Goal: Information Seeking & Learning: Learn about a topic

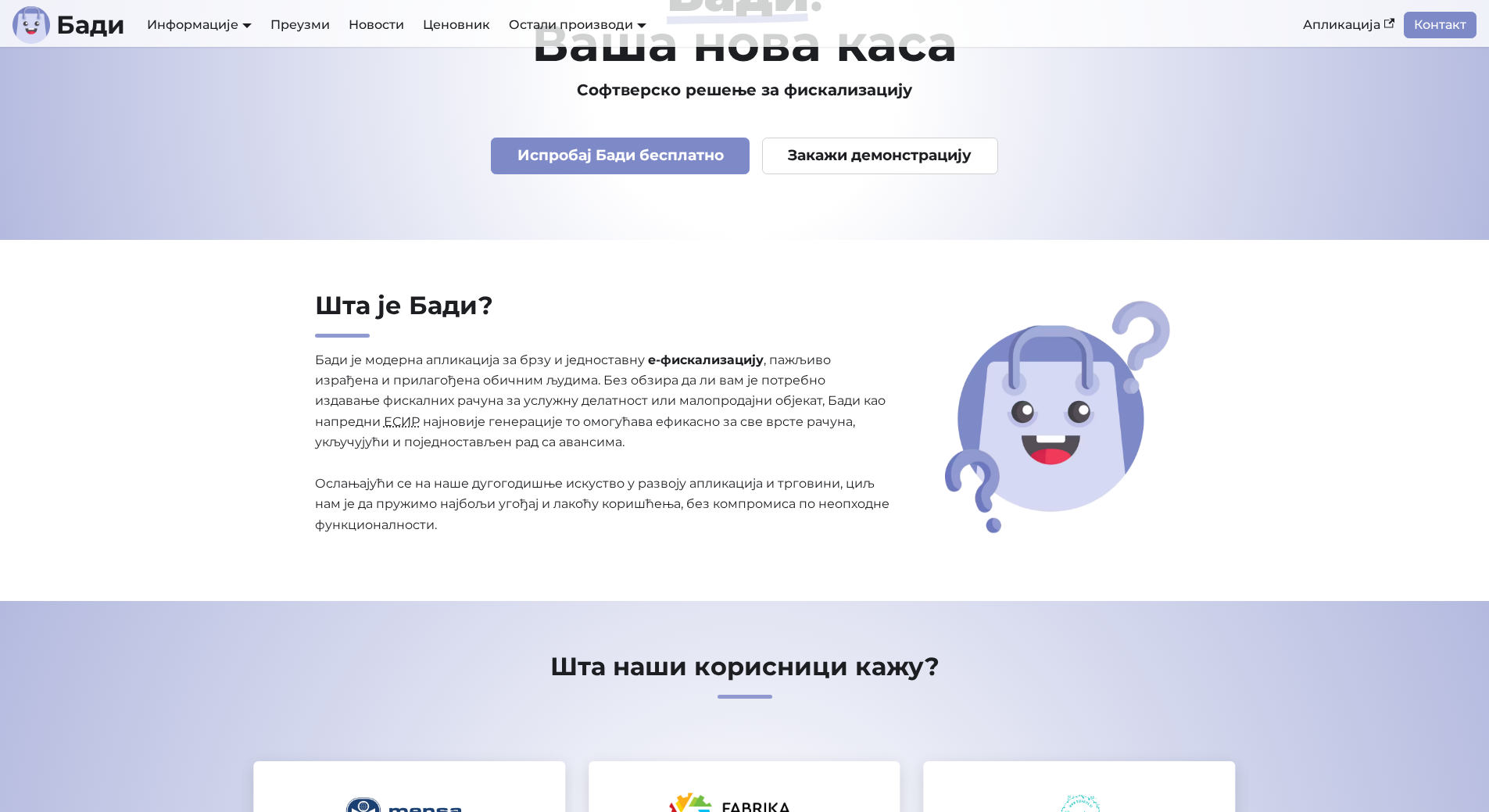
scroll to position [156, 0]
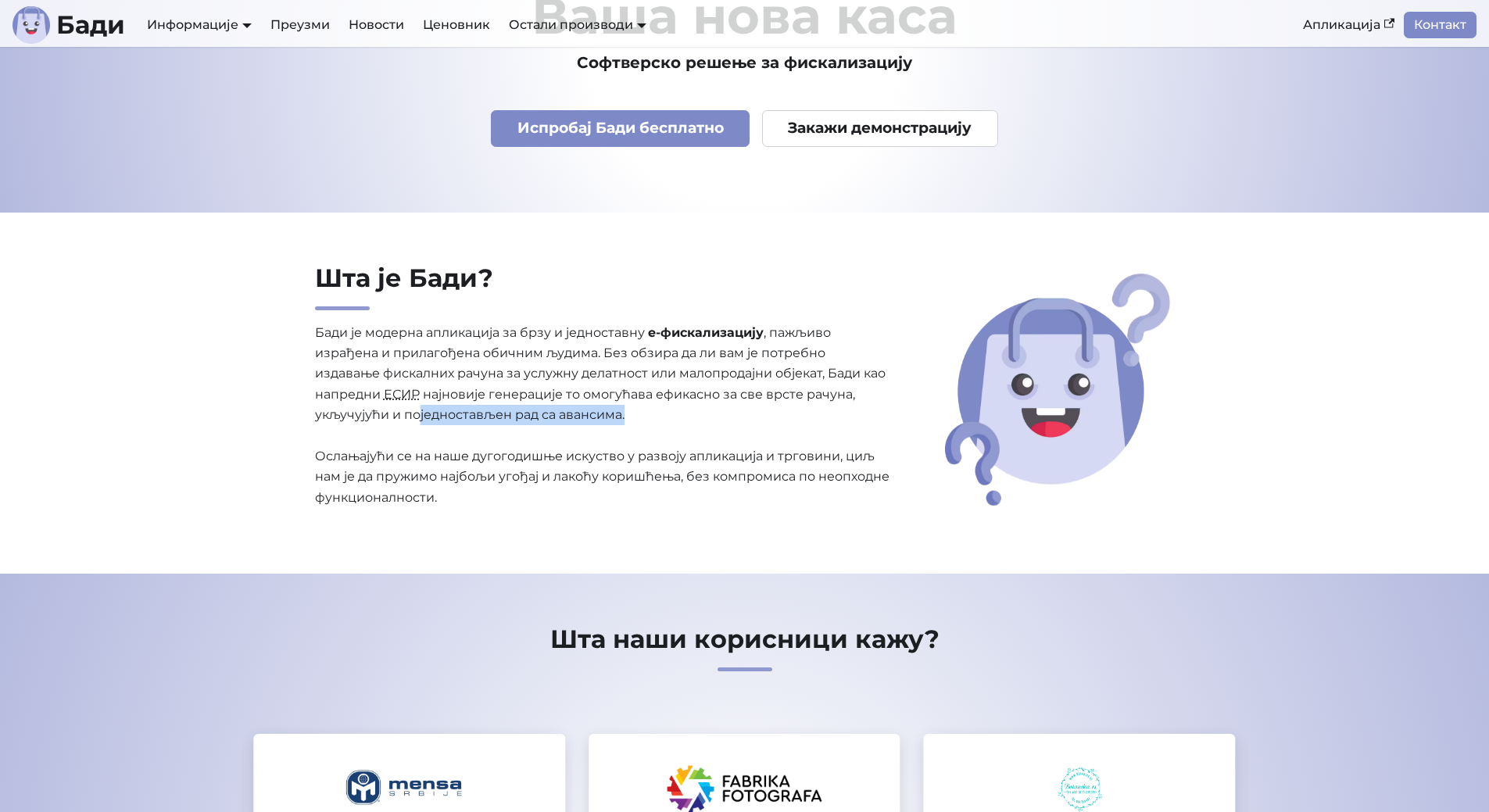
drag, startPoint x: 416, startPoint y: 412, endPoint x: 634, endPoint y: 415, distance: 218.0
click at [634, 415] on p "[PERSON_NAME] је модерна апликација за брзу и једноставну е-фискализацију , паж…" at bounding box center [604, 416] width 576 height 186
click at [594, 420] on p "[PERSON_NAME] је модерна апликација за брзу и једноставну е-фискализацију , паж…" at bounding box center [604, 416] width 576 height 186
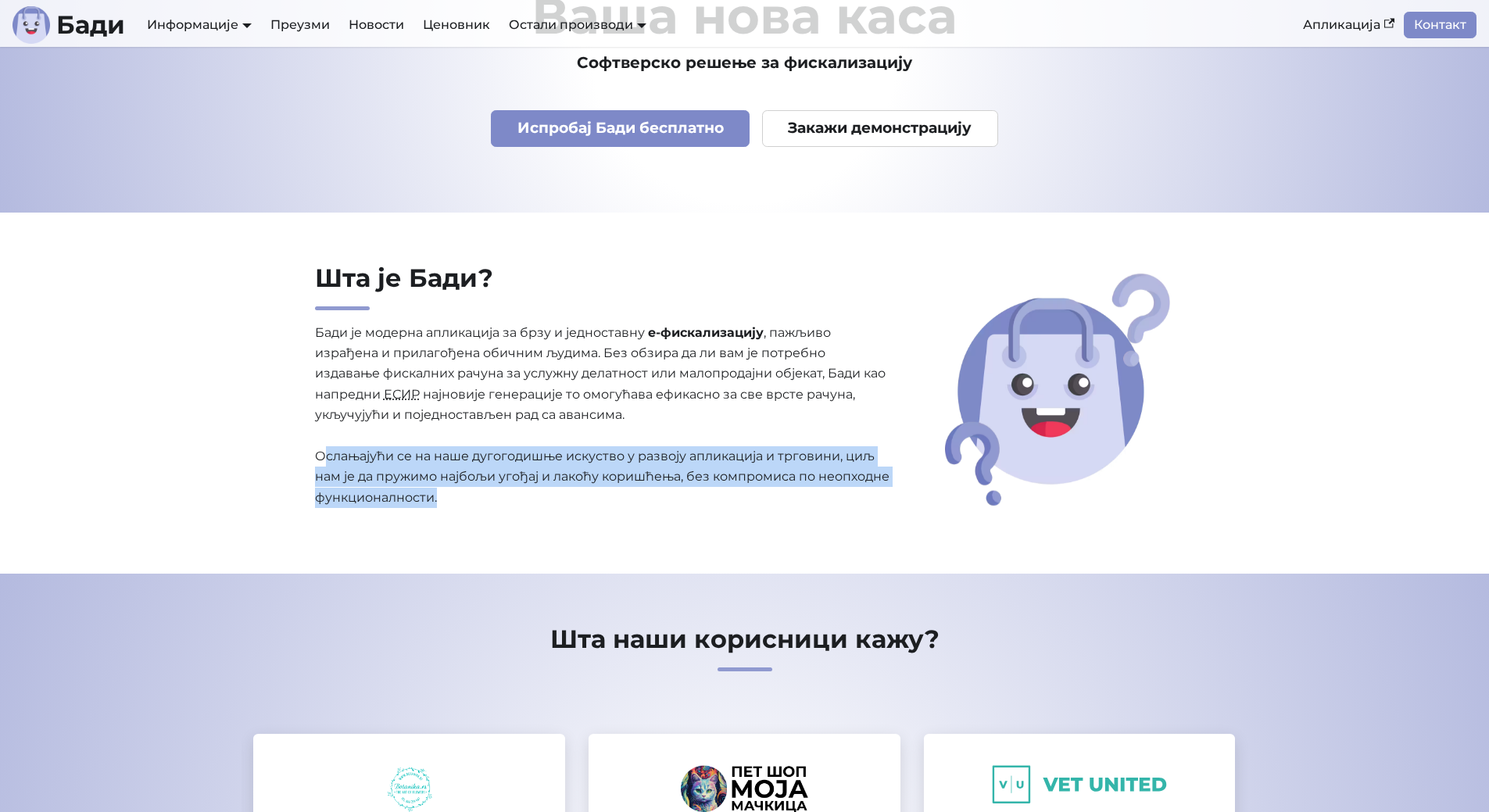
drag, startPoint x: 321, startPoint y: 454, endPoint x: 553, endPoint y: 501, distance: 236.7
click at [553, 501] on p "[PERSON_NAME] је модерна апликација за брзу и једноставну е-фискализацију , паж…" at bounding box center [604, 416] width 576 height 186
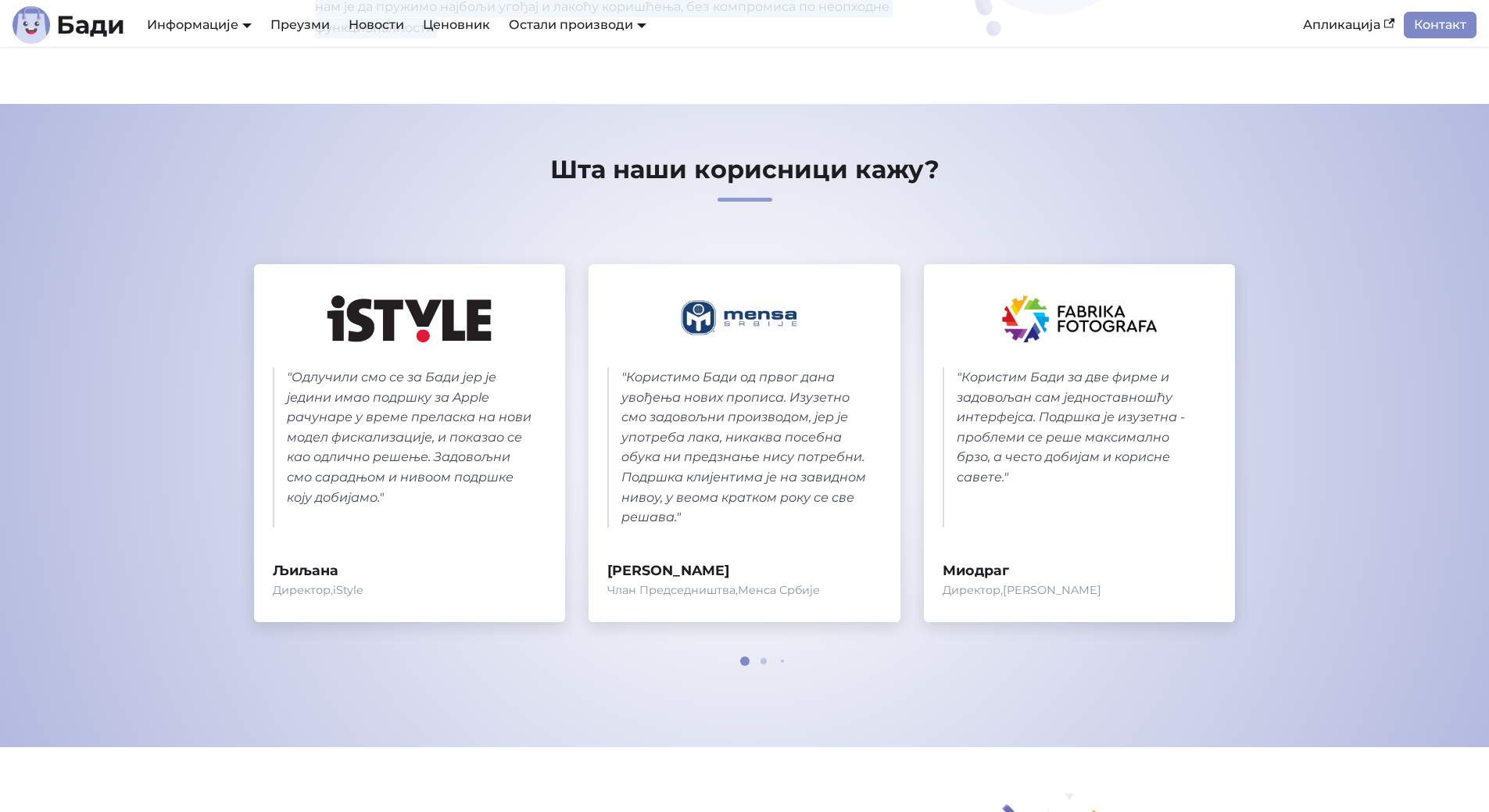
scroll to position [703, 0]
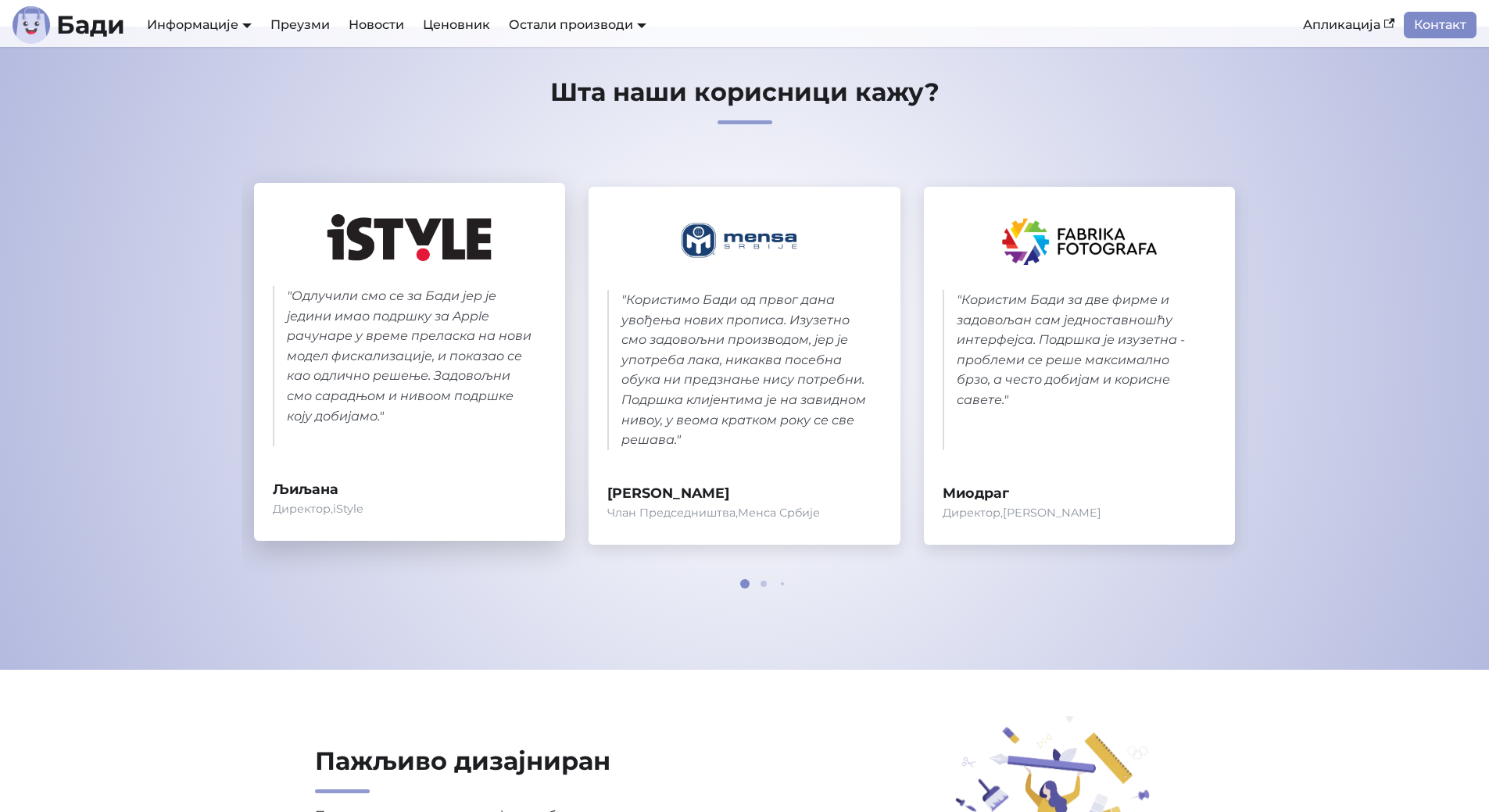
drag, startPoint x: 551, startPoint y: 481, endPoint x: 524, endPoint y: 325, distance: 158.3
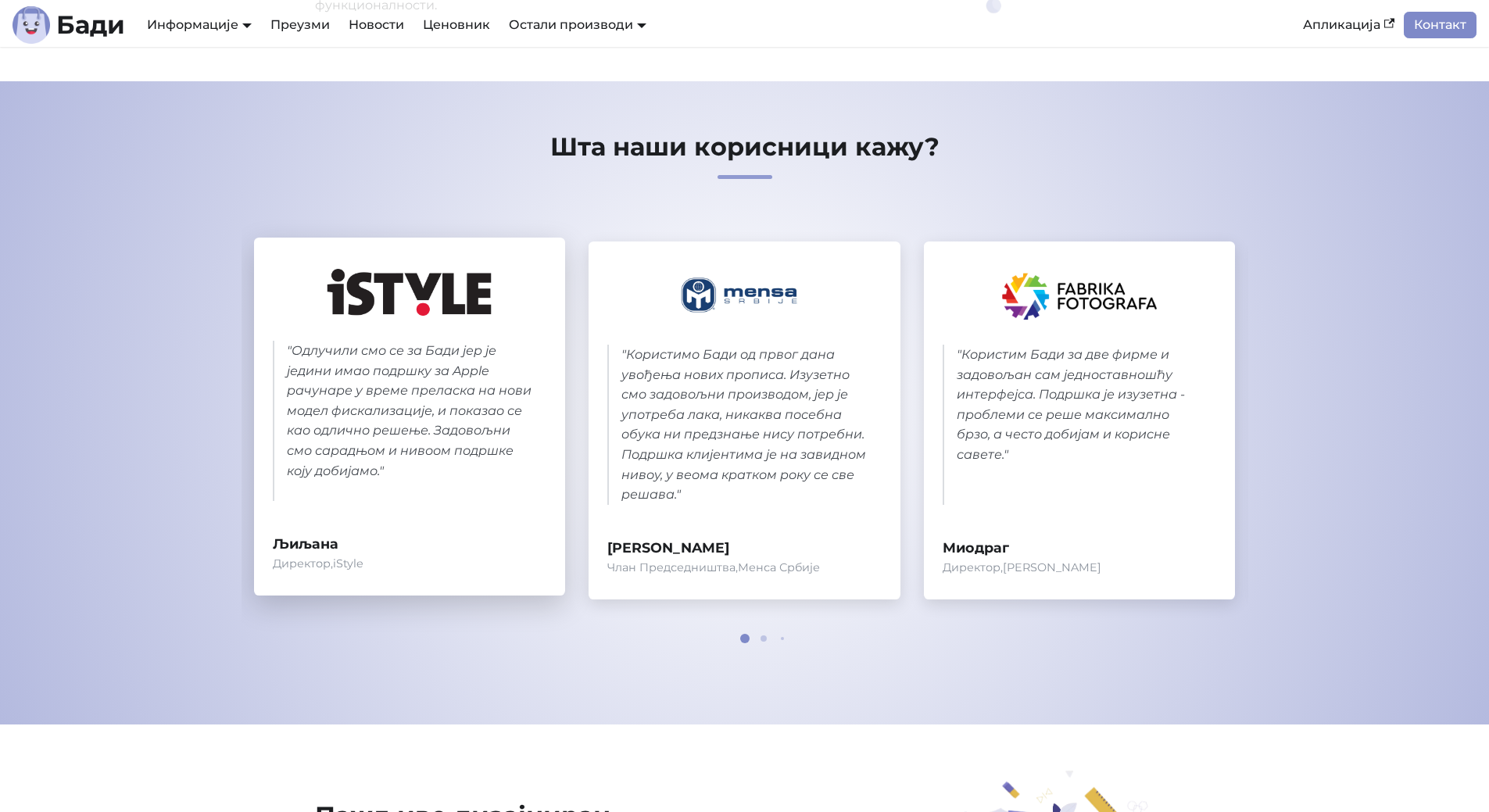
scroll to position [625, 0]
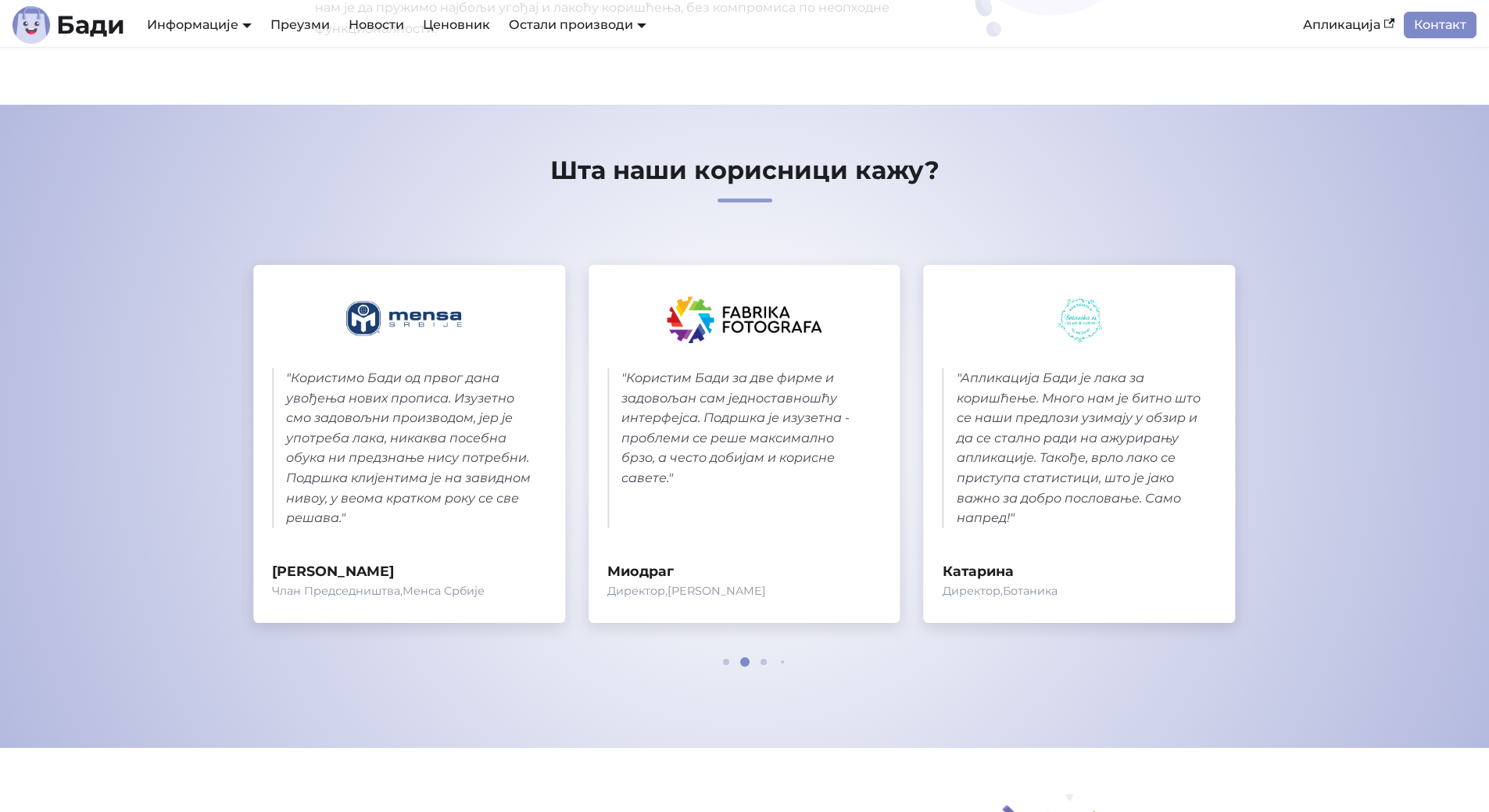
drag, startPoint x: 524, startPoint y: 325, endPoint x: 1378, endPoint y: 651, distance: 914.1
click at [1378, 651] on section "Шта наши корисници кажу? " Одлучили смо се за [PERSON_NAME] јер је једини имао …" at bounding box center [744, 427] width 1489 height 643
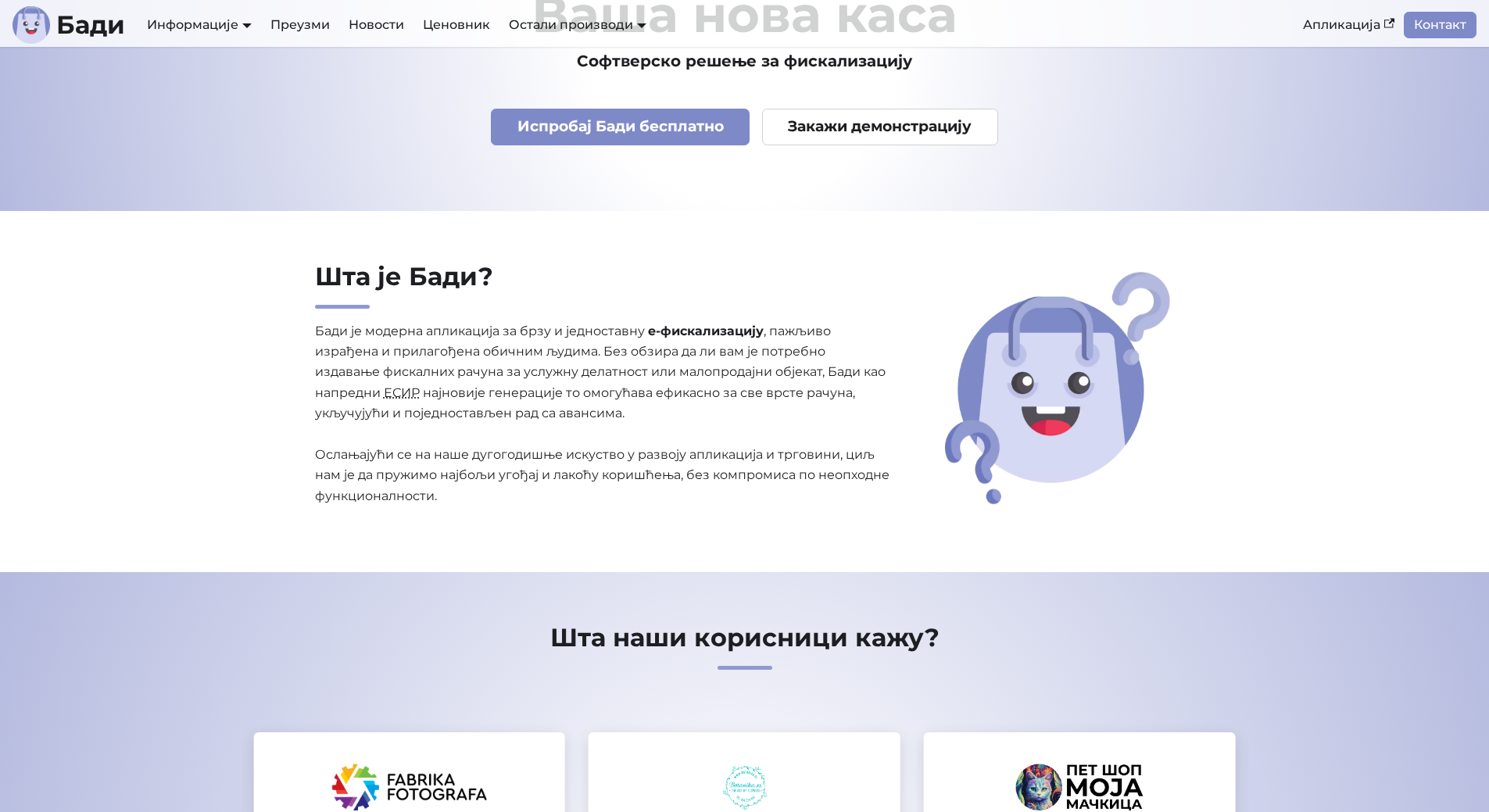
scroll to position [156, 0]
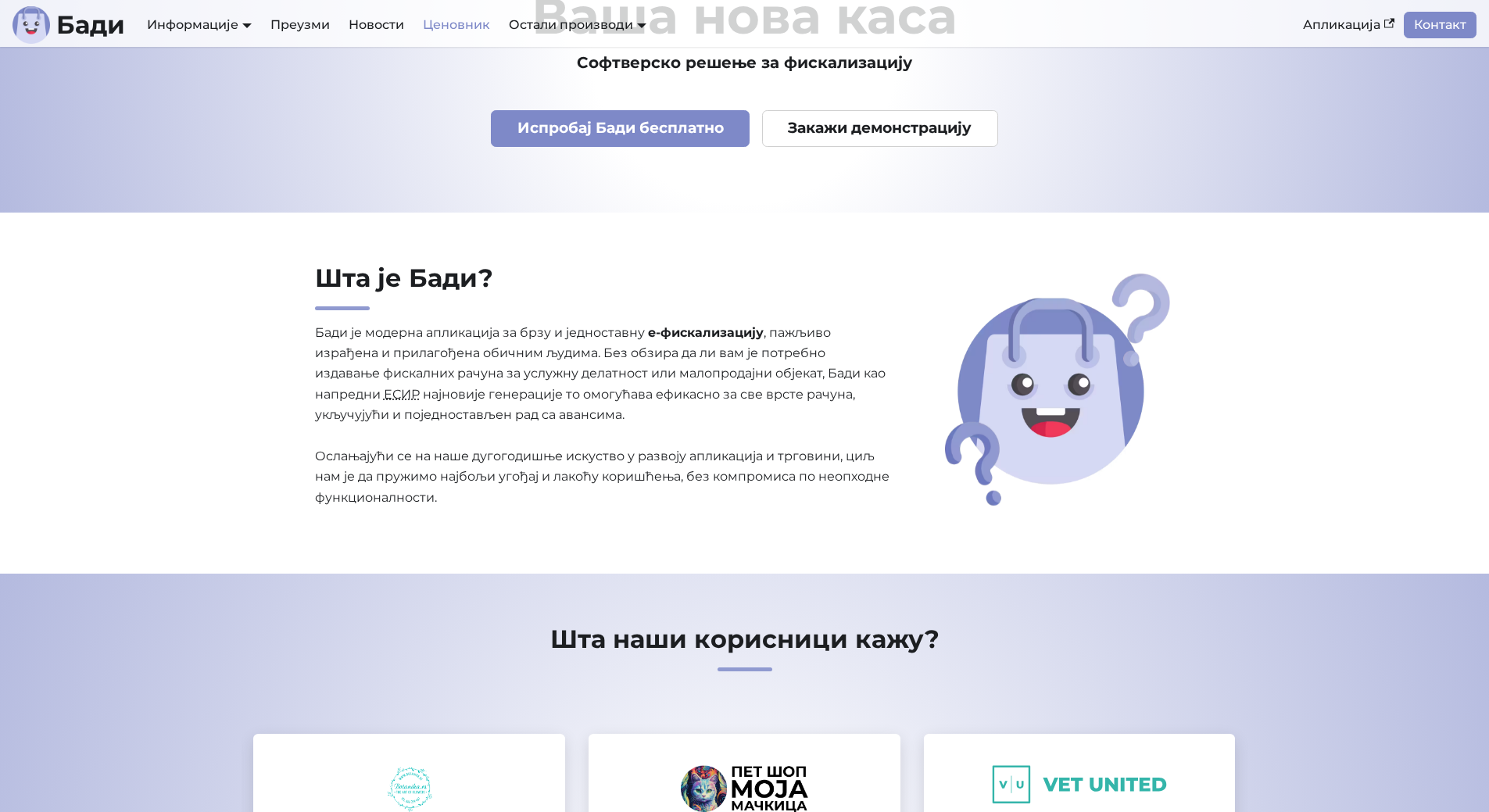
click at [451, 29] on link "Ценовник" at bounding box center [456, 25] width 86 height 26
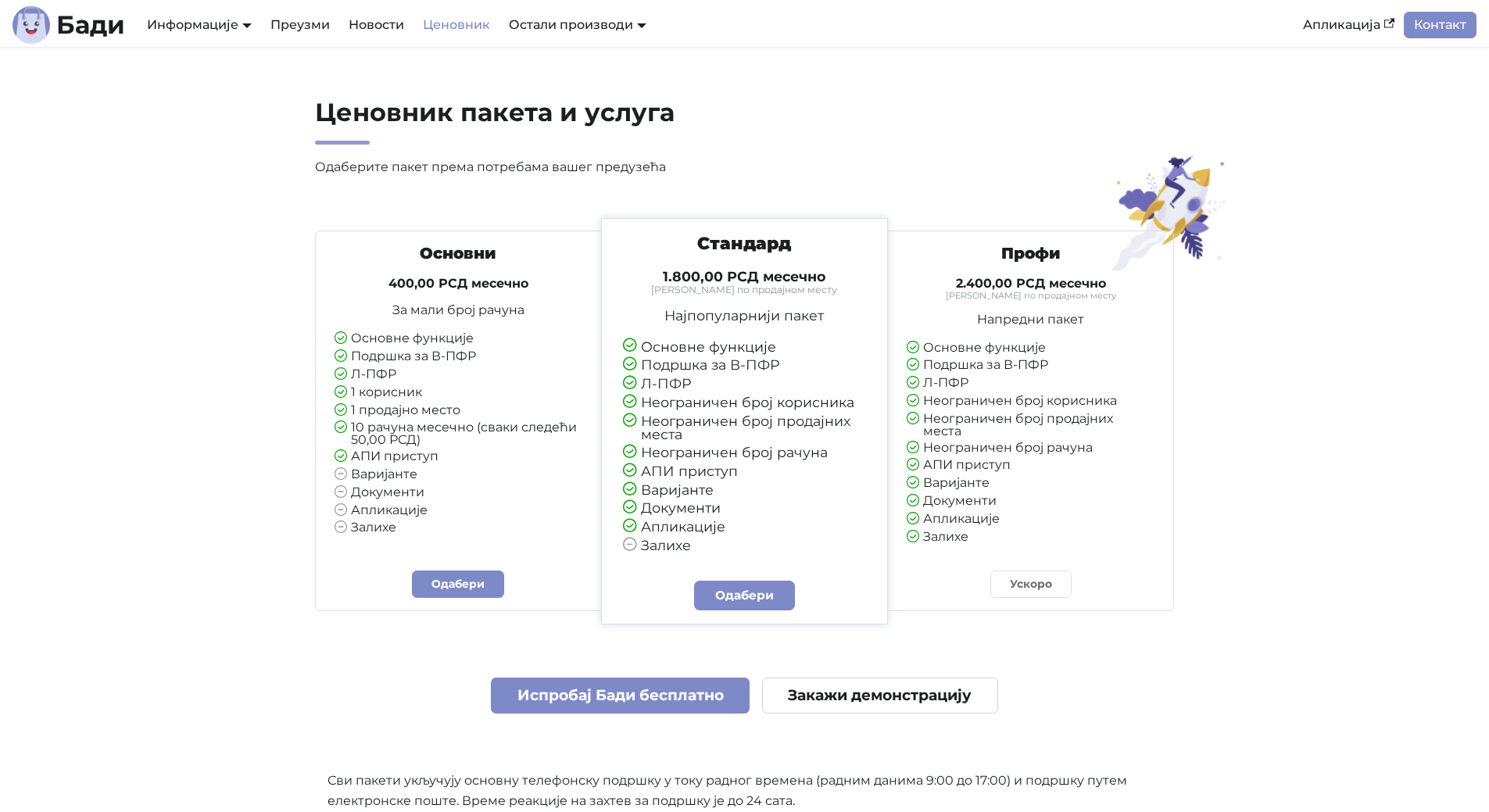
drag, startPoint x: 451, startPoint y: 29, endPoint x: 772, endPoint y: 129, distance: 336.2
click at [772, 129] on h2 "Ценовник пакета и услуга" at bounding box center [604, 121] width 576 height 48
drag, startPoint x: 703, startPoint y: 445, endPoint x: 1309, endPoint y: 431, distance: 606.2
click at [1309, 431] on section "Ценовник пакета и услуга Одаберите пакет према потребама вашег предузећа Основн…" at bounding box center [744, 593] width 1489 height 1093
drag, startPoint x: 1284, startPoint y: 424, endPoint x: 1269, endPoint y: 403, distance: 25.8
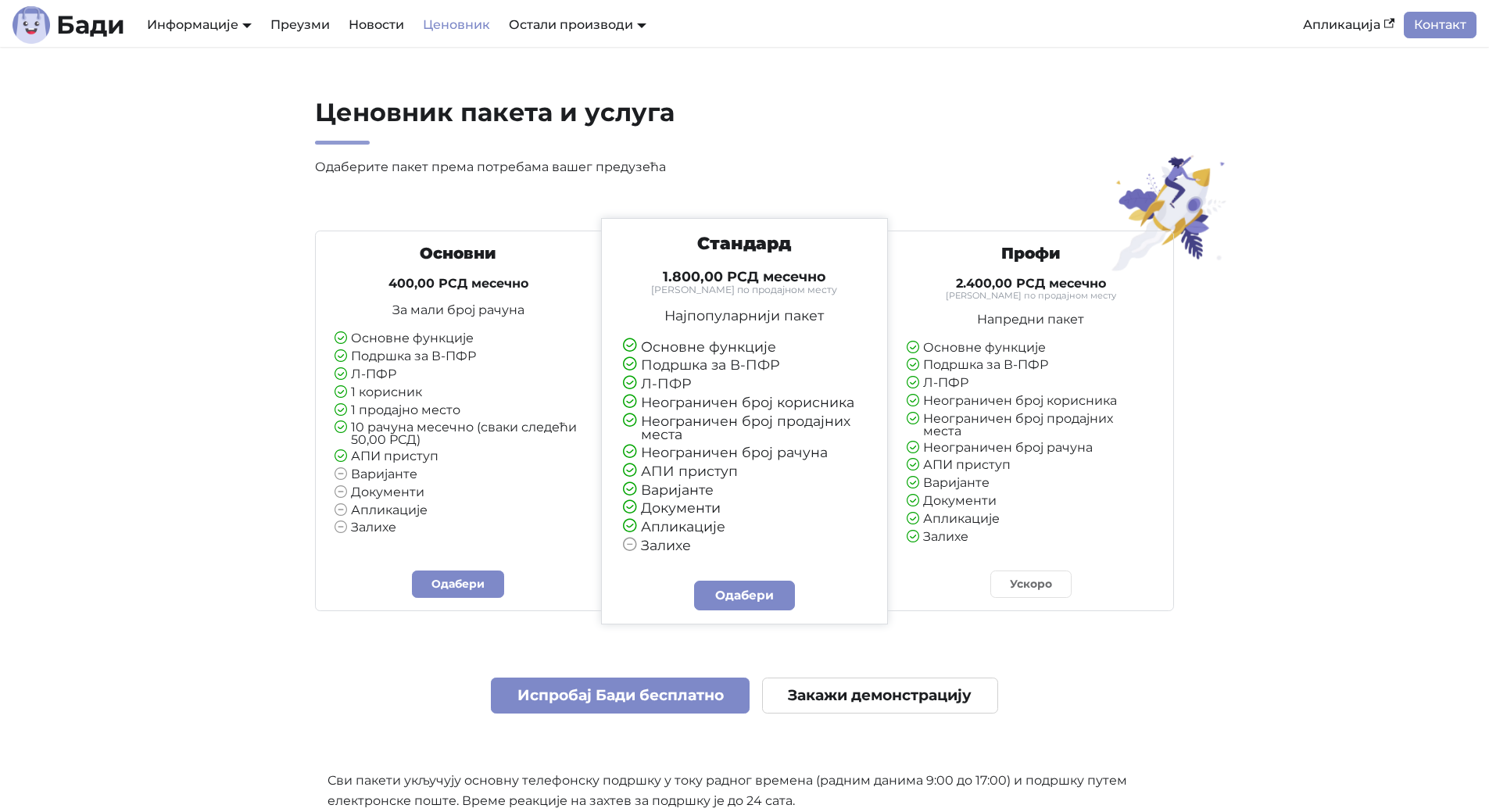
click at [1269, 403] on section "Ценовник пакета и услуга Одаберите пакет према потребама вашег предузећа Основн…" at bounding box center [744, 593] width 1489 height 1093
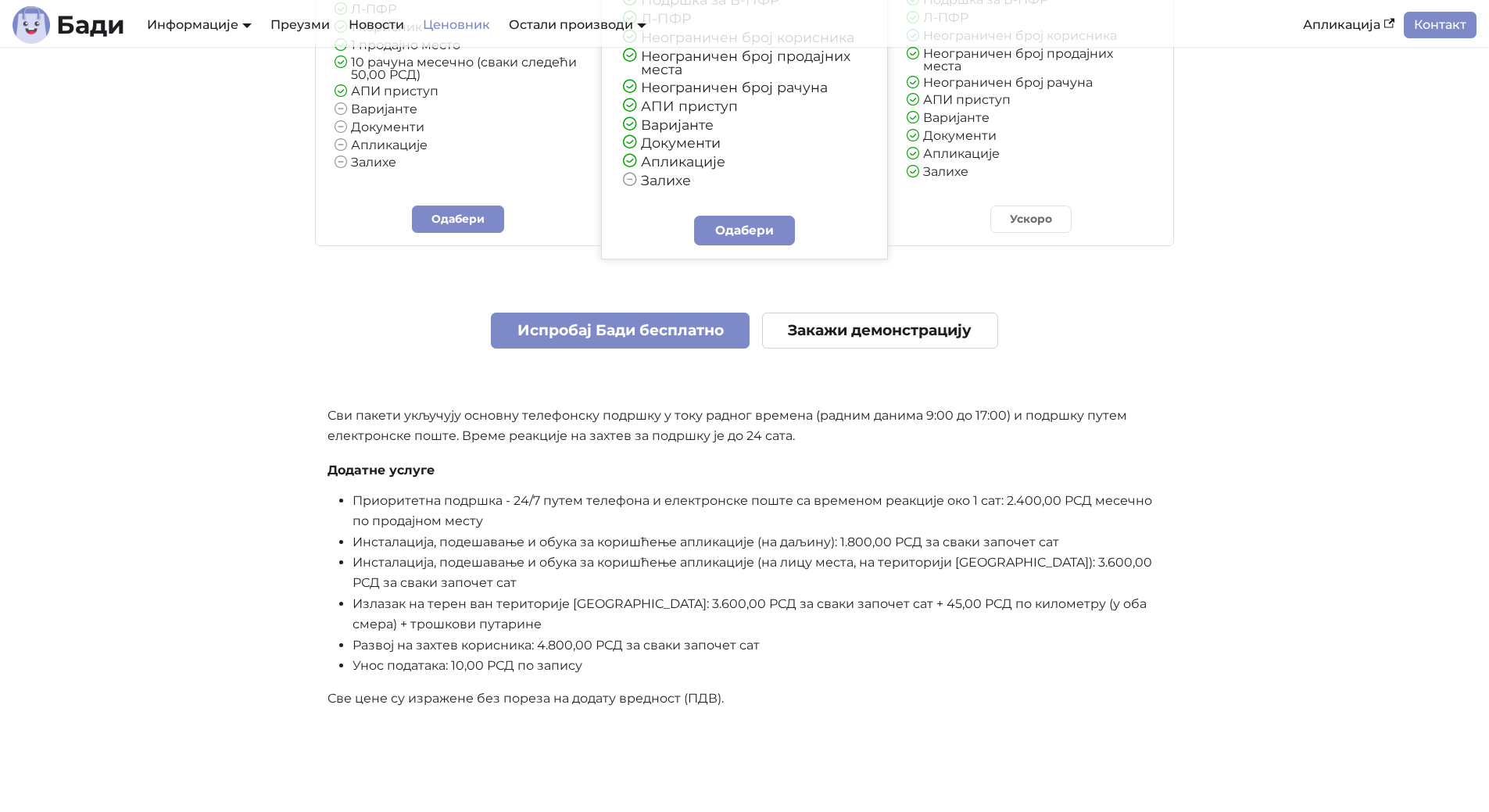
scroll to position [391, 0]
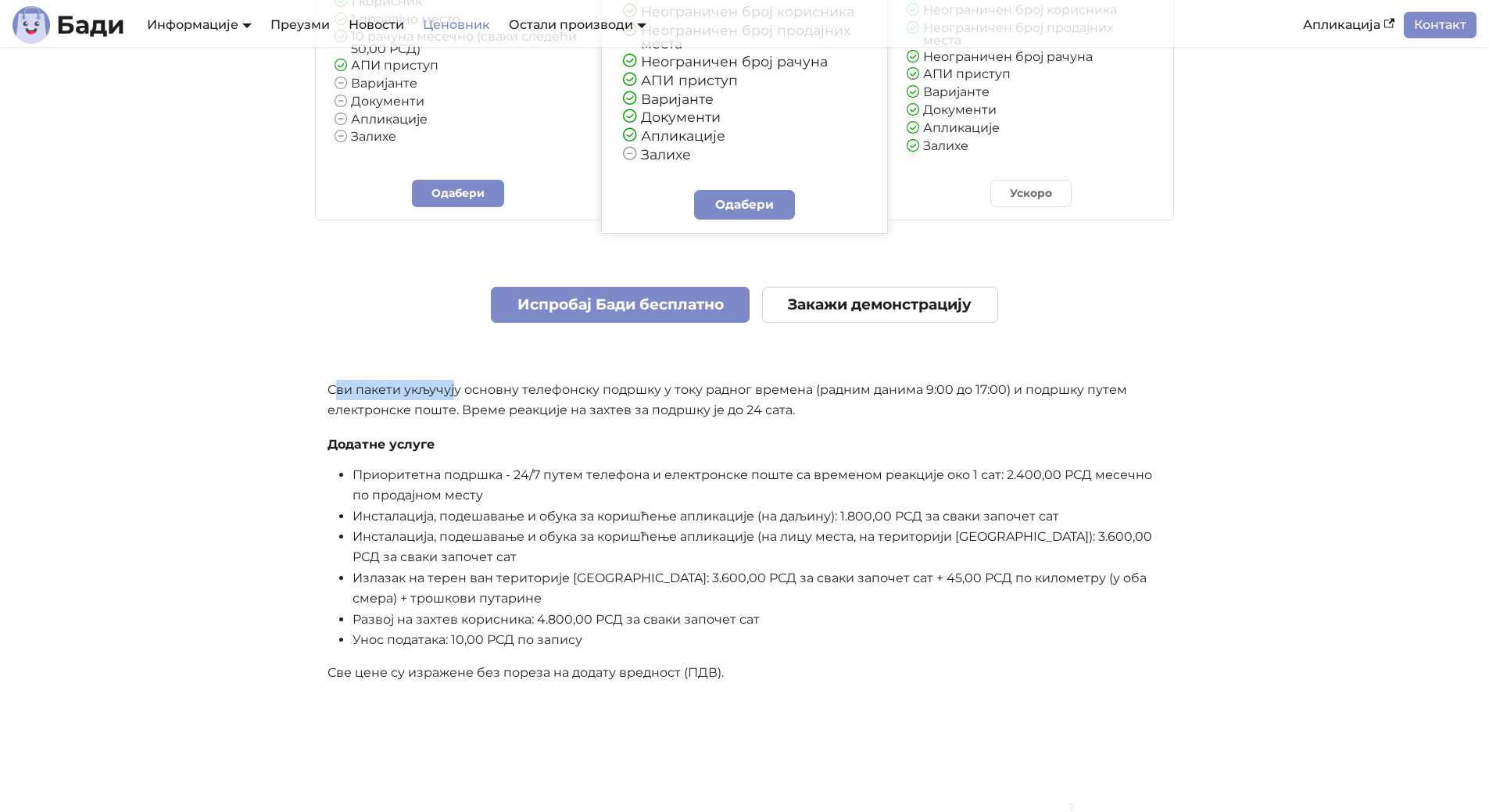
drag, startPoint x: 336, startPoint y: 385, endPoint x: 455, endPoint y: 398, distance: 119.7
click at [455, 398] on p "Сви пакети укључују основну телефонску подршку у току радног времена (радним да…" at bounding box center [744, 400] width 834 height 41
drag, startPoint x: 1150, startPoint y: 394, endPoint x: 642, endPoint y: 408, distance: 508.2
click at [642, 408] on p "Сви пакети укључују основну телефонску подршку у току радног времена (радним да…" at bounding box center [744, 400] width 834 height 41
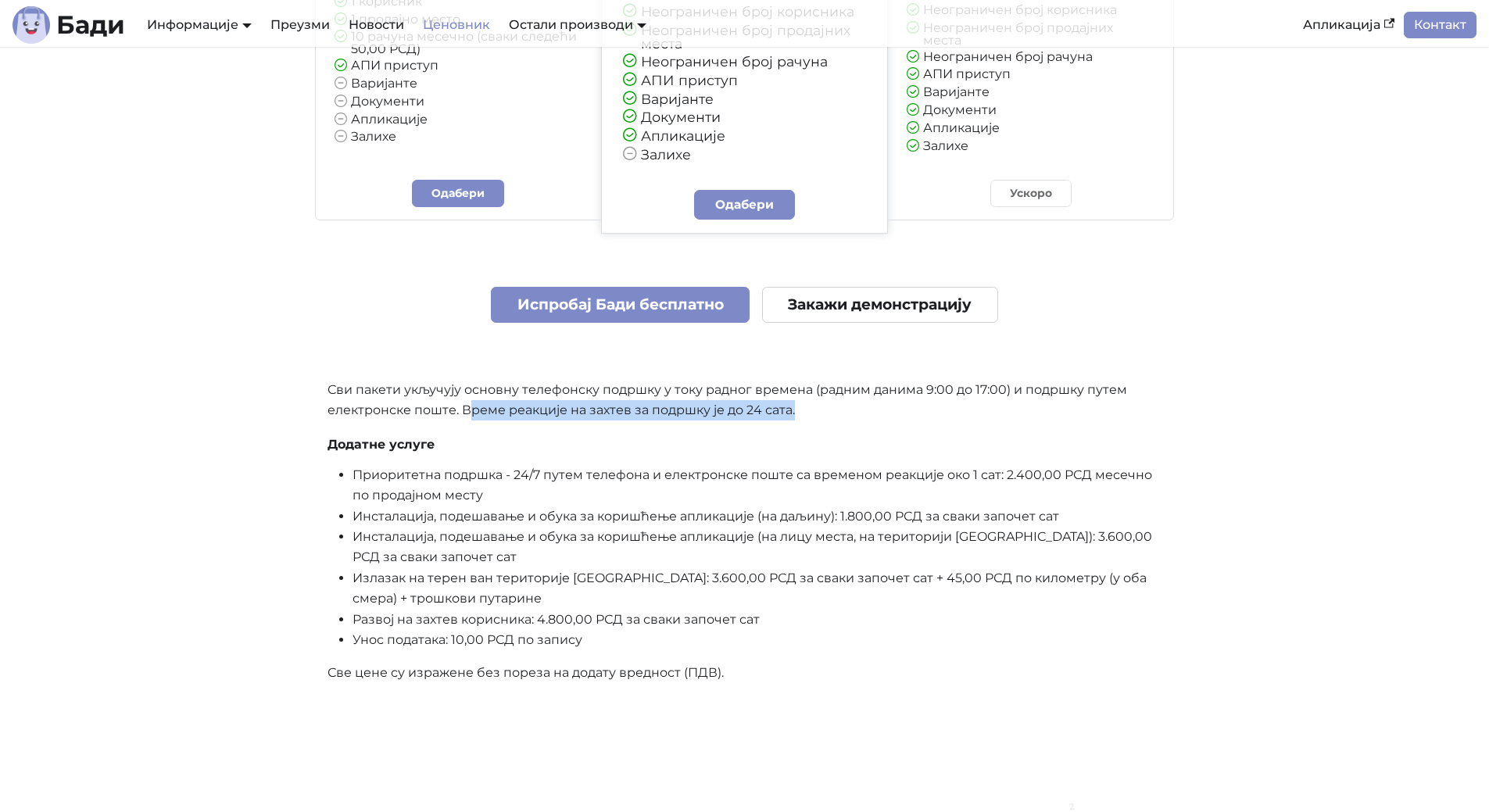
drag, startPoint x: 470, startPoint y: 409, endPoint x: 807, endPoint y: 413, distance: 337.0
click at [807, 413] on p "Сви пакети укључују основну телефонску подршку у току радног времена (радним да…" at bounding box center [744, 400] width 834 height 41
click at [557, 455] on div "Основни 400,00 РСД месечно За мали број рачуна Основне функције Подршка за В-ПФ…" at bounding box center [745, 263] width 860 height 871
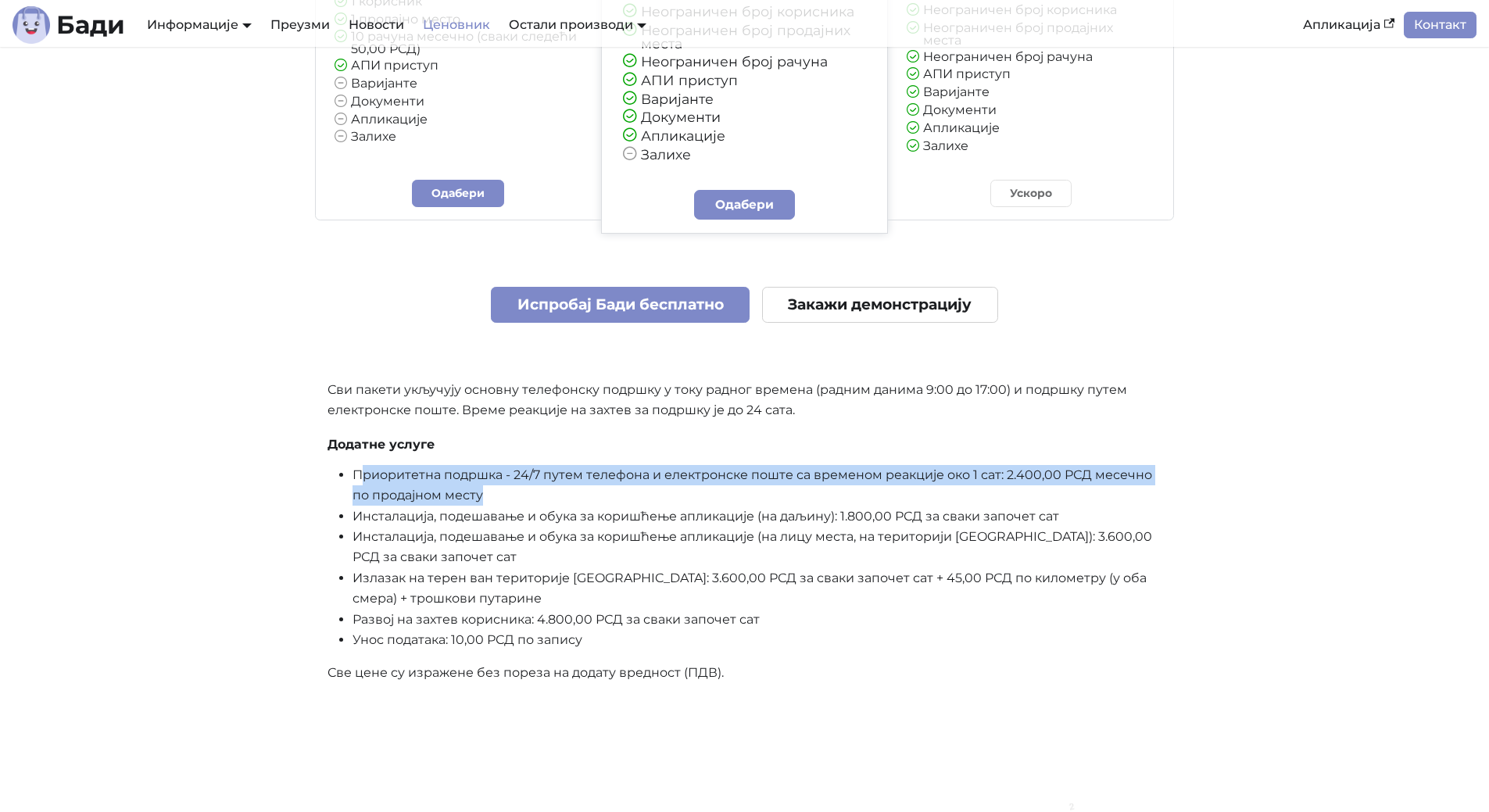
drag, startPoint x: 358, startPoint y: 473, endPoint x: 484, endPoint y: 497, distance: 128.3
click at [484, 497] on li "Приоритетна подршка - 24/7 путем телефона и електронске поште са временом реакц…" at bounding box center [757, 486] width 810 height 41
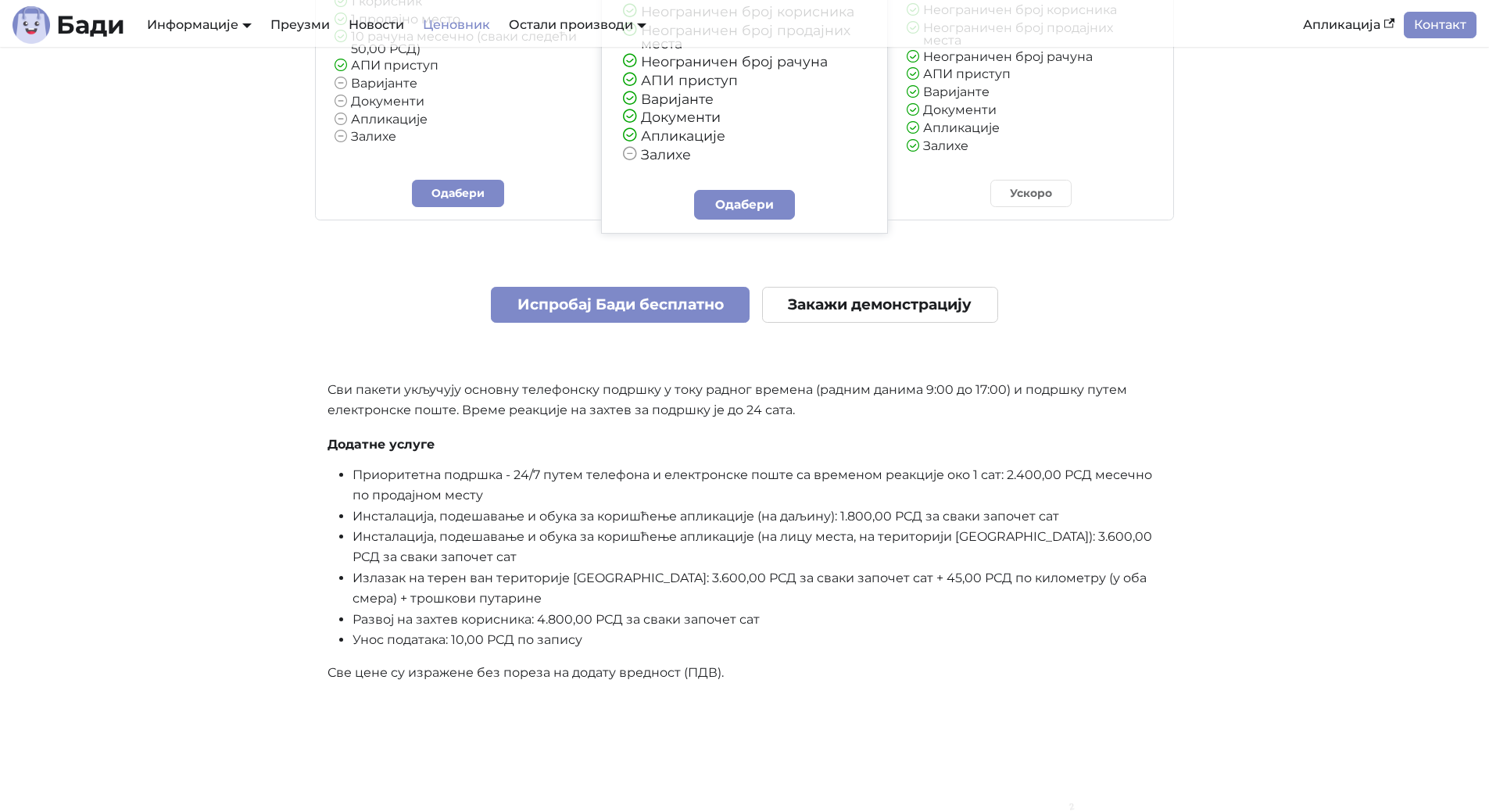
click at [446, 536] on li "Инсталација, подешавање и обука за коришћење апликације (на лицу места, на тери…" at bounding box center [757, 547] width 810 height 41
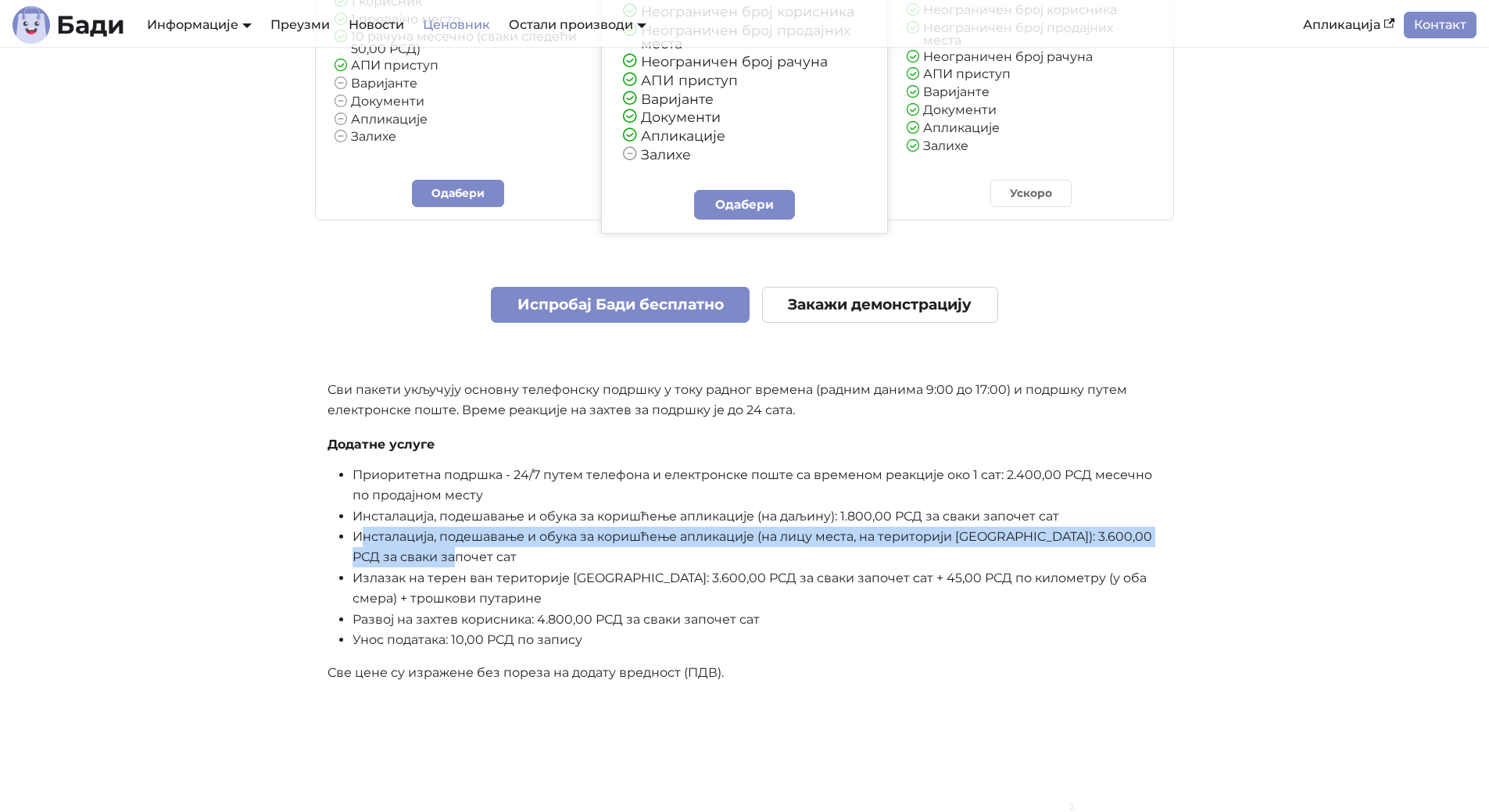
drag, startPoint x: 363, startPoint y: 535, endPoint x: 471, endPoint y: 552, distance: 109.3
click at [471, 552] on li "Инсталација, подешавање и обука за коришћење апликације (на лицу места, на тери…" at bounding box center [757, 547] width 810 height 41
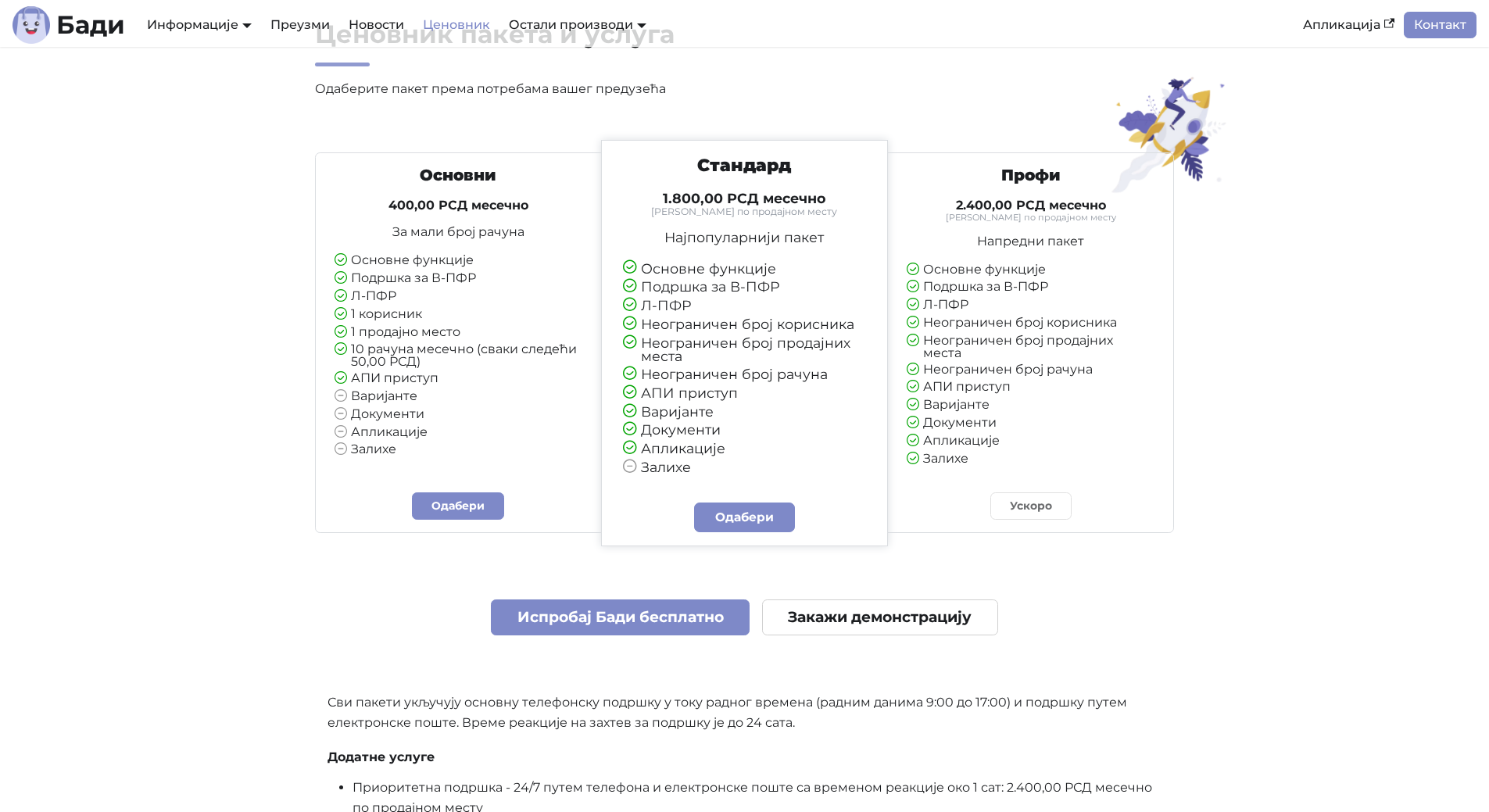
scroll to position [0, 0]
